Goal: Contribute content

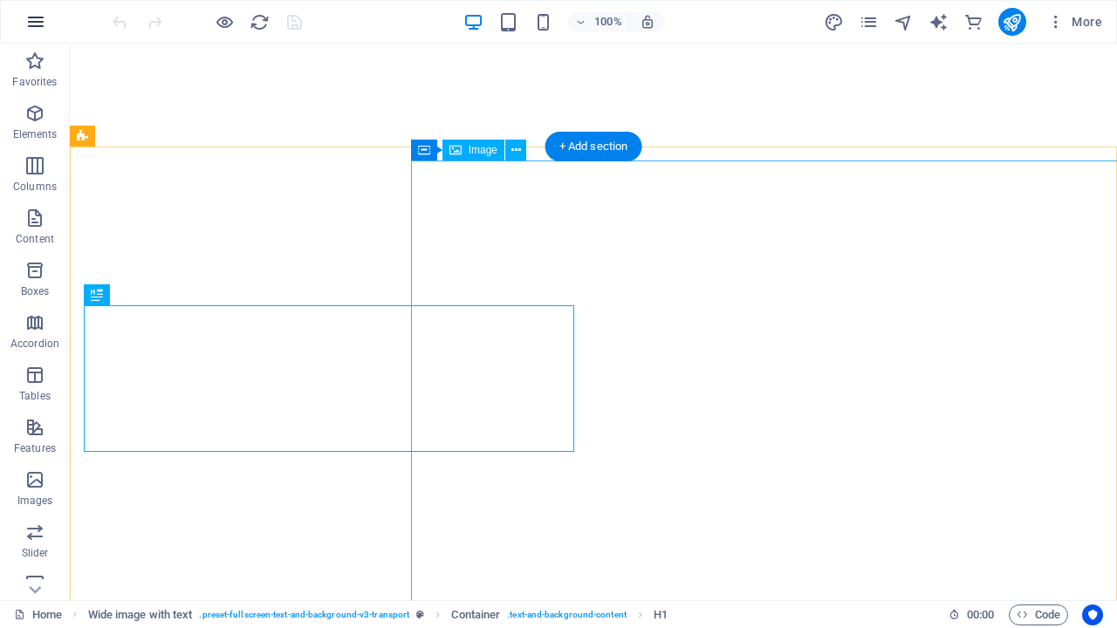
click at [36, 22] on icon "button" at bounding box center [35, 21] width 21 height 21
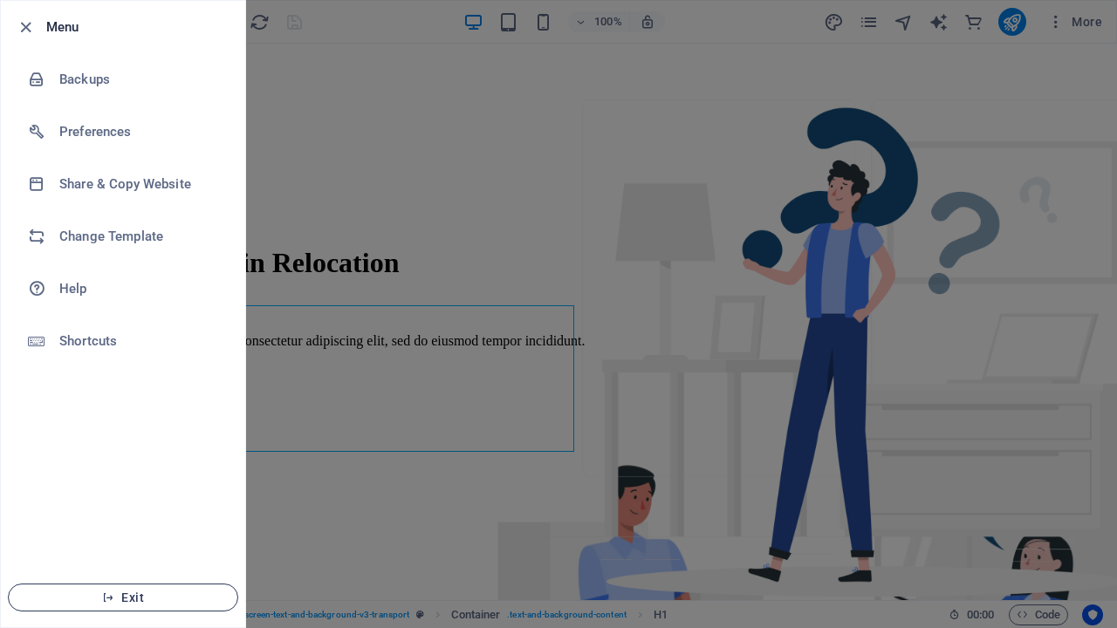
click at [123, 598] on span "Exit" at bounding box center [123, 598] width 201 height 14
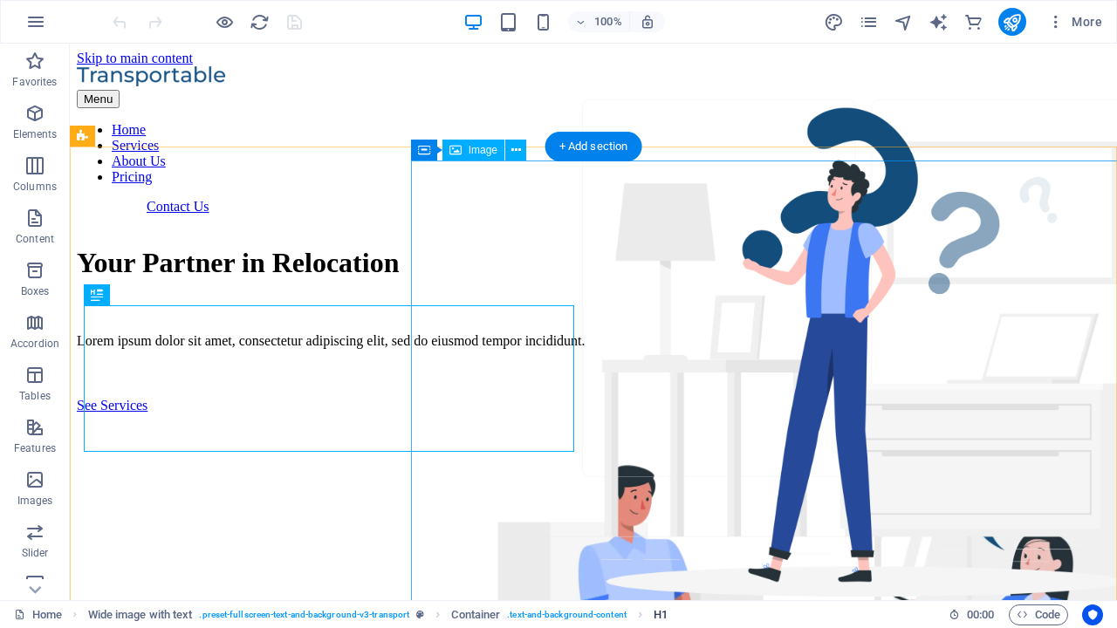
click at [660, 614] on span "H1" at bounding box center [660, 614] width 14 height 21
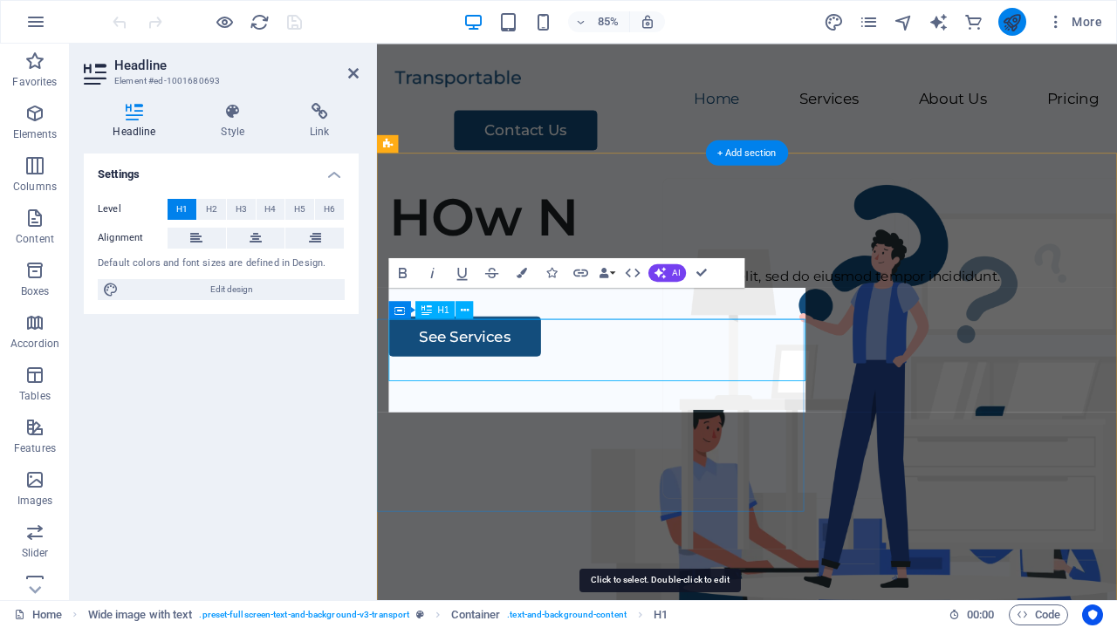
click at [1011, 22] on icon "publish" at bounding box center [1011, 22] width 20 height 20
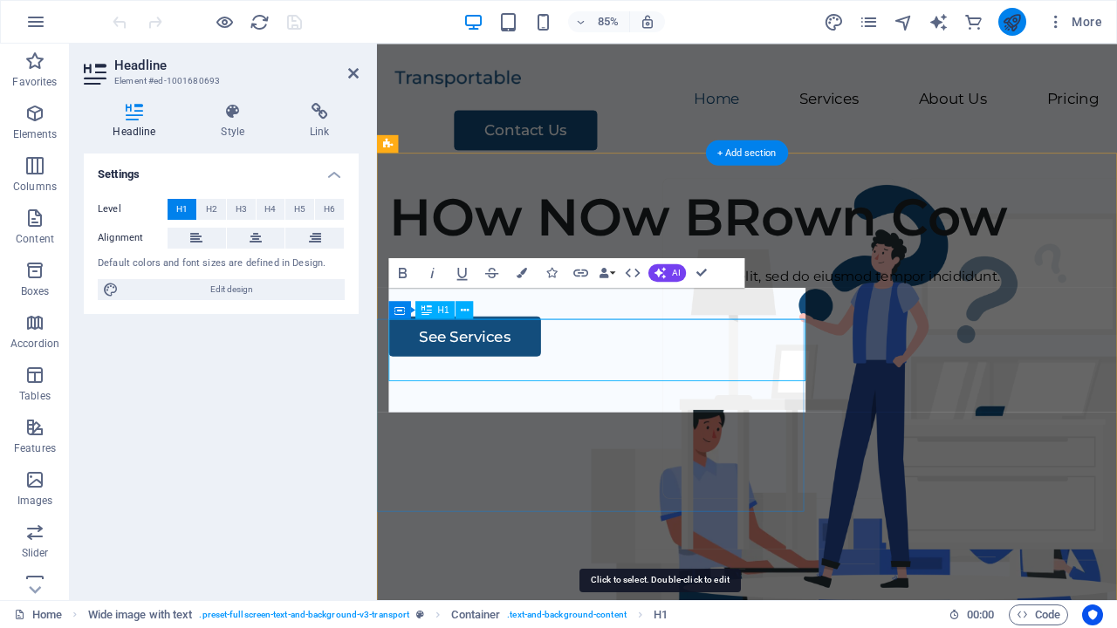
checkbox input "false"
